Goal: Find specific page/section: Find specific page/section

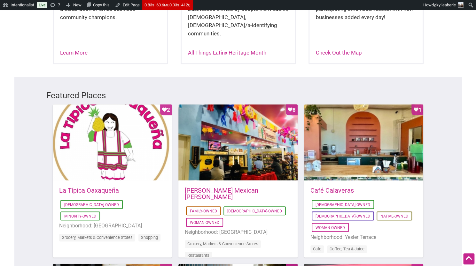
scroll to position [322, 0]
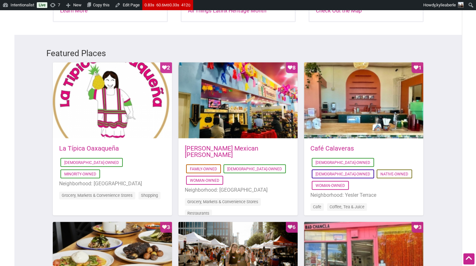
click at [459, 75] on div "Featured Places Favorite Count 2 2020-06-24 03:57:41 La Típica Oaxaqueña Latino…" at bounding box center [237, 218] width 447 height 366
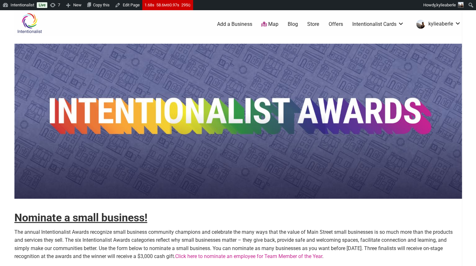
click at [28, 23] on img at bounding box center [29, 23] width 30 height 21
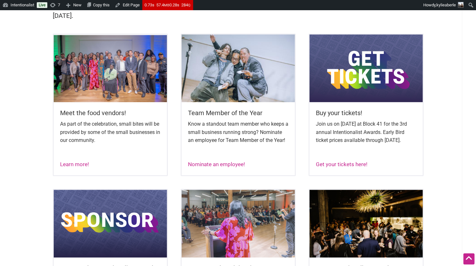
scroll to position [252, 0]
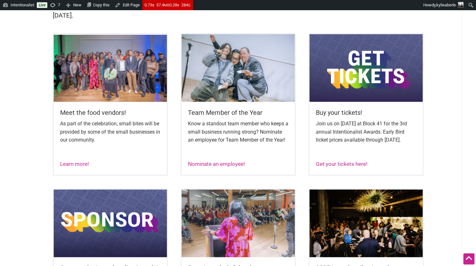
click at [353, 84] on img at bounding box center [365, 68] width 113 height 68
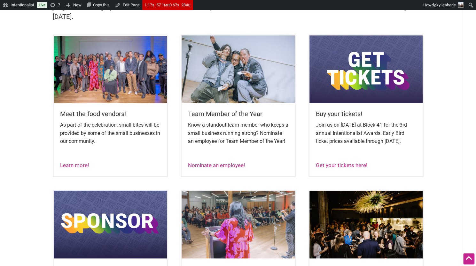
scroll to position [251, 0]
click at [355, 81] on img at bounding box center [365, 69] width 113 height 68
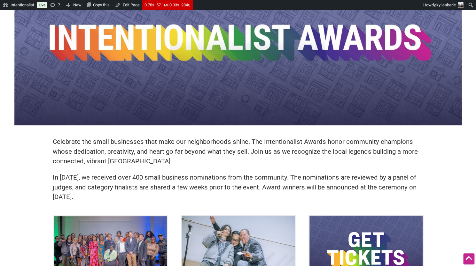
scroll to position [90, 0]
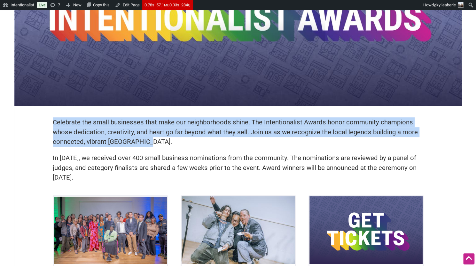
drag, startPoint x: 51, startPoint y: 121, endPoint x: 150, endPoint y: 141, distance: 100.9
click at [150, 141] on div "Celebrate the small businesses that make our neighborhoods shine. The Intention…" at bounding box center [237, 153] width 383 height 84
copy p "Celebrate the small businesses that make our neighborhoods shine. The Intention…"
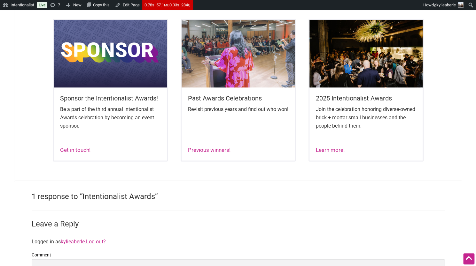
scroll to position [425, 0]
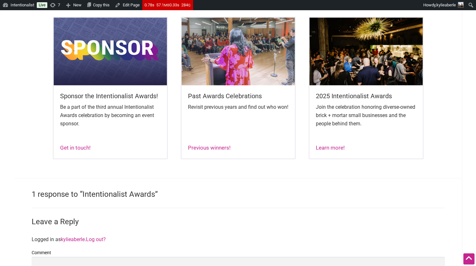
click at [338, 85] on img at bounding box center [365, 52] width 113 height 68
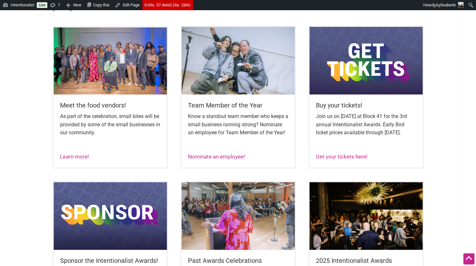
scroll to position [253, 0]
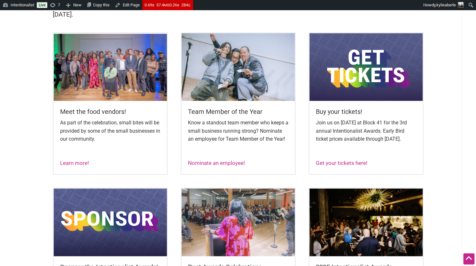
click at [127, 93] on img at bounding box center [110, 67] width 113 height 68
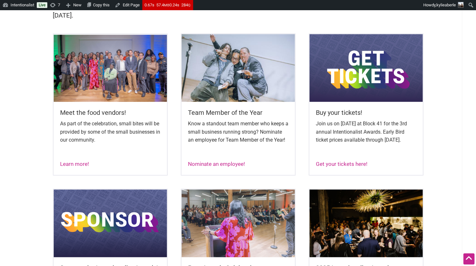
scroll to position [252, 0]
